Goal: Find specific fact: Find contact information

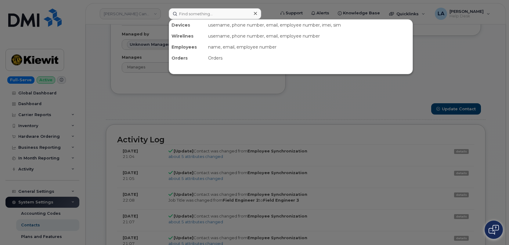
scroll to position [18, 0]
type input "9"
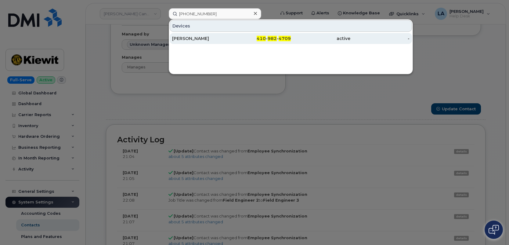
type input "410 982 4709"
click at [201, 36] on div "[PERSON_NAME]" at bounding box center [202, 38] width 60 height 6
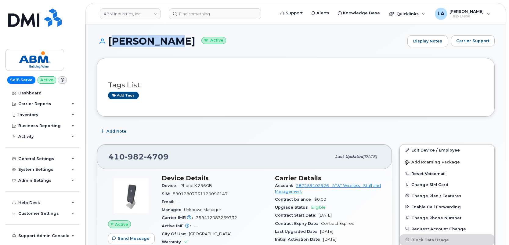
drag, startPoint x: 110, startPoint y: 39, endPoint x: 176, endPoint y: 48, distance: 66.5
click at [176, 48] on div "[PERSON_NAME] Active Display Notes Carrier Support" at bounding box center [296, 46] width 398 height 23
copy h1 "[PERSON_NAME]"
